Goal: Information Seeking & Learning: Learn about a topic

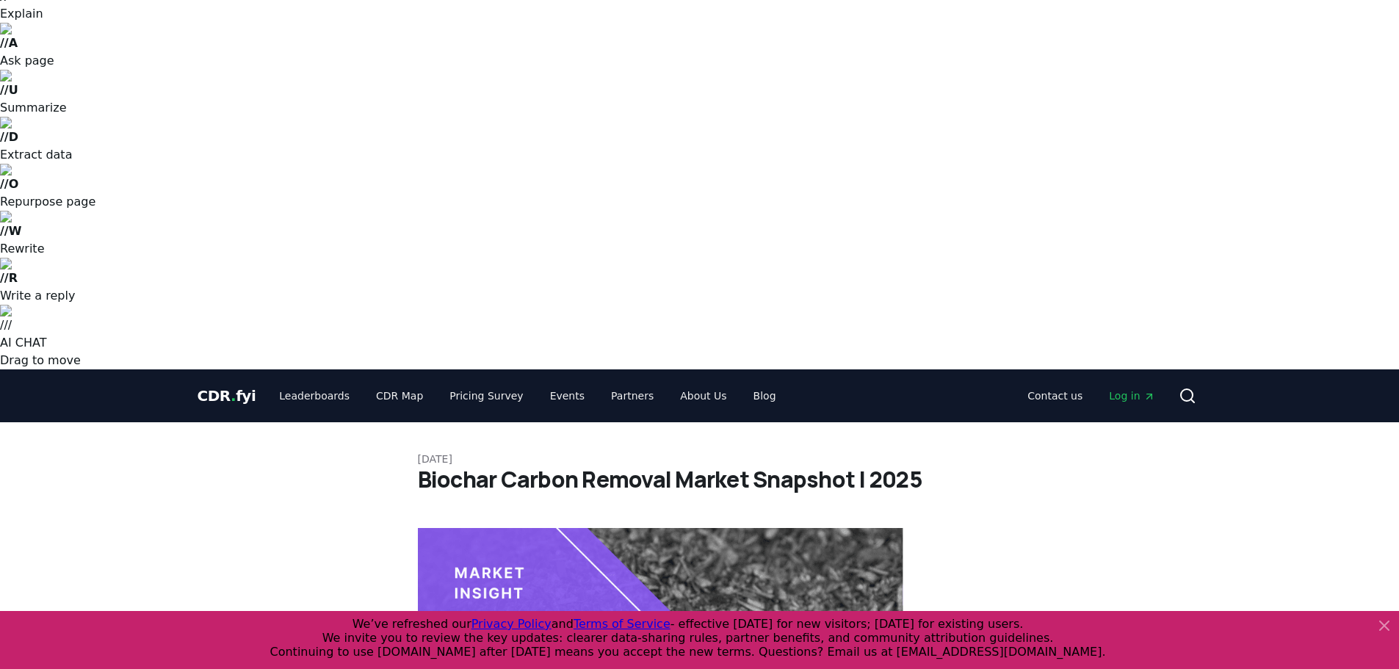
scroll to position [147, 0]
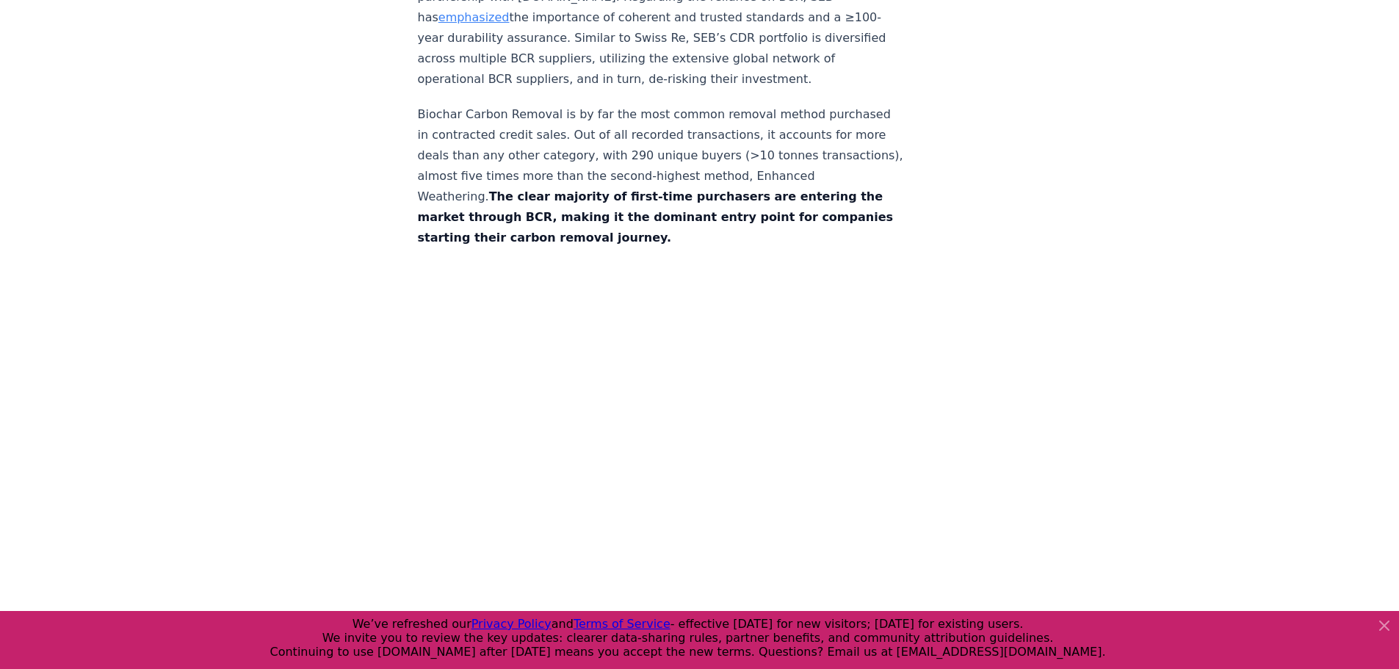
scroll to position [7933, 0]
